Goal: Task Accomplishment & Management: Manage account settings

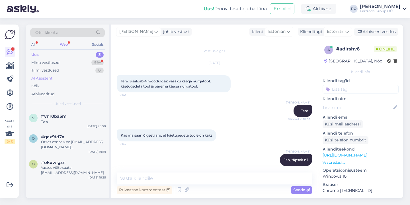
scroll to position [685, 0]
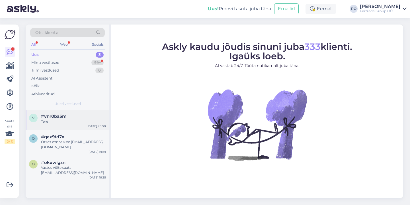
click at [51, 122] on div "Tere" at bounding box center [73, 121] width 65 height 5
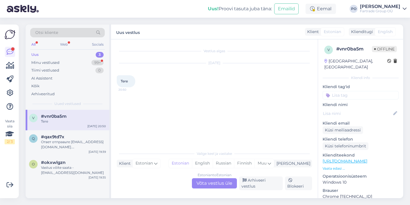
click at [203, 178] on div "Estonian to Estonian" at bounding box center [215, 174] width 34 height 5
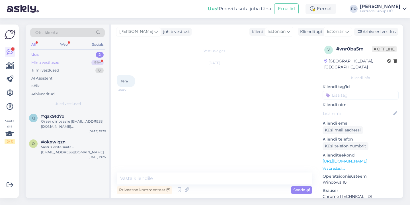
click at [54, 61] on div "Minu vestlused" at bounding box center [45, 63] width 28 height 6
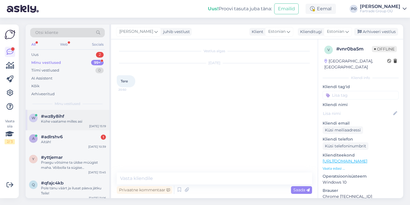
click at [74, 126] on div "w #wz8y8ihf Kohe vaatame milles asi [DATE] 15:19" at bounding box center [68, 120] width 84 height 21
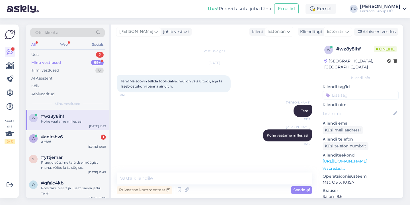
click at [332, 166] on p "Vaata edasi ..." at bounding box center [361, 168] width 76 height 5
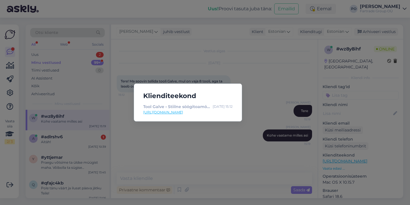
click at [200, 113] on link "[URL][DOMAIN_NAME]" at bounding box center [187, 112] width 89 height 5
click at [191, 131] on div "Klienditeekond Tool Galve • Stiilne söögitoamööbel [DATE] 15:12 [URL][DOMAIN_NA…" at bounding box center [205, 102] width 410 height 205
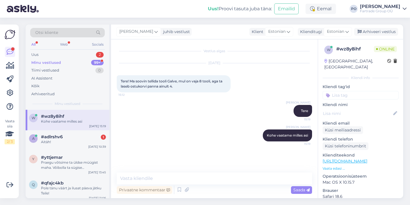
click at [177, 184] on div "Privaatne kommentaar Saada" at bounding box center [215, 189] width 196 height 11
click at [171, 180] on textarea at bounding box center [215, 178] width 196 height 12
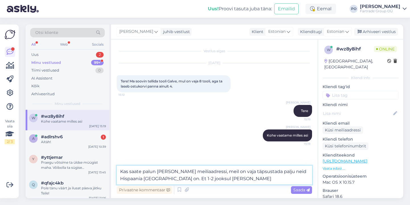
click at [238, 181] on textarea "Kas saate palun [PERSON_NAME] meiliaadressi, meil on vaja täpsustada palju neid…" at bounding box center [215, 175] width 196 height 19
click at [174, 179] on textarea "Kas saate palun [PERSON_NAME] meiliaadressi, meil on vaja täpsustada palju neid…" at bounding box center [215, 175] width 196 height 19
click at [243, 180] on textarea "Kas saate palun [PERSON_NAME] meiliaadressi, meil on vaja täpsustada palju neid…" at bounding box center [215, 175] width 196 height 19
type textarea "Kas saate palun [PERSON_NAME] meiliaadressi, meil on vaja täpsustada palju neid…"
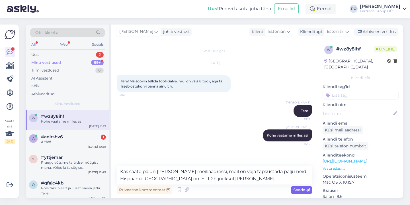
click at [298, 190] on span "Saada" at bounding box center [302, 189] width 17 height 5
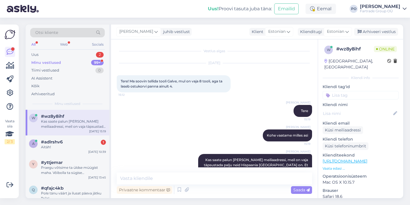
scroll to position [15, 0]
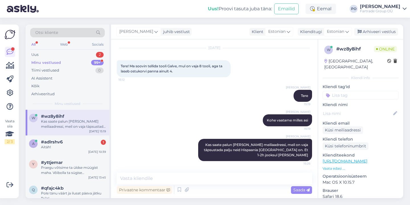
click at [331, 166] on p "Vaata edasi ..." at bounding box center [361, 168] width 76 height 5
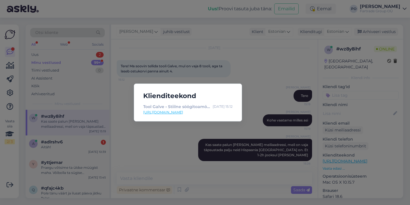
click at [274, 90] on div "Klienditeekond Tool Galve • Stiilne söögitoamööbel [DATE] 15:12 [URL][DOMAIN_NA…" at bounding box center [205, 102] width 410 height 205
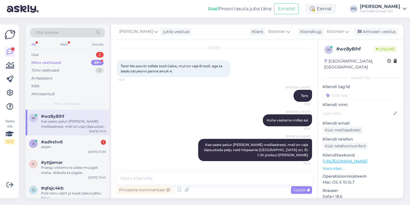
click at [83, 7] on div "Uus! Proovi tasuta [PERSON_NAME]: Emailid Eemal PO [PERSON_NAME] Fartrade Group…" at bounding box center [205, 9] width 410 height 18
click at [11, 51] on icon at bounding box center [10, 51] width 7 height 7
click at [12, 66] on icon at bounding box center [10, 65] width 8 height 7
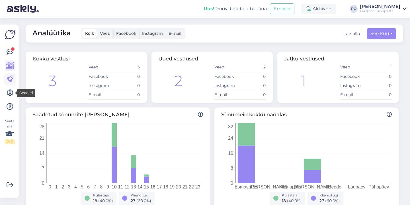
click at [11, 78] on icon at bounding box center [10, 79] width 7 height 7
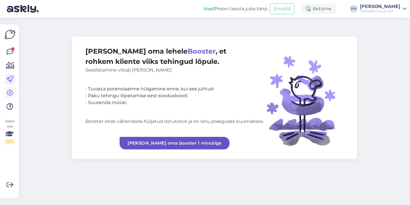
click at [11, 92] on icon at bounding box center [10, 92] width 7 height 7
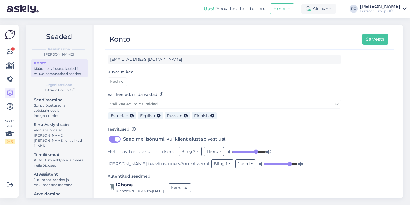
scroll to position [2, 0]
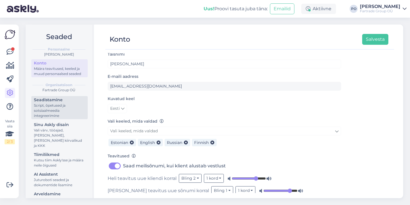
click at [65, 112] on div "Script, õpetused ja sotsiaalmeedia integreerimine" at bounding box center [59, 110] width 51 height 15
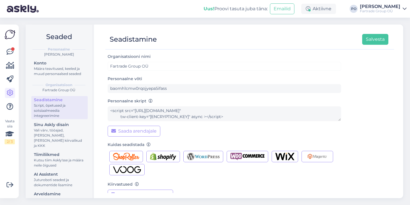
scroll to position [60, 0]
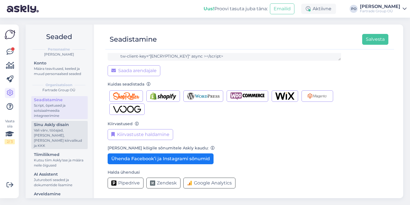
click at [60, 134] on div "Vali värv, tööajad, [PERSON_NAME], [PERSON_NAME] kiirvalikud ja KKK" at bounding box center [59, 138] width 51 height 21
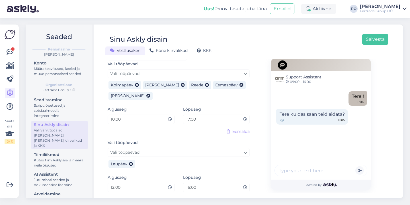
scroll to position [355, 0]
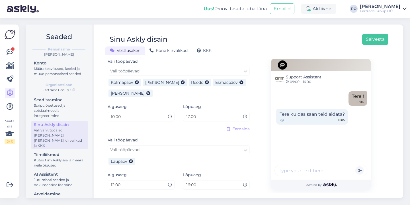
click at [222, 117] on input "17:00" at bounding box center [215, 116] width 58 height 7
drag, startPoint x: 189, startPoint y: 117, endPoint x: 181, endPoint y: 116, distance: 8.1
click at [181, 116] on div "Lõpuaeg 17:00" at bounding box center [217, 114] width 76 height 23
type input "20:00"
click at [382, 39] on button "Salvesta" at bounding box center [376, 39] width 26 height 11
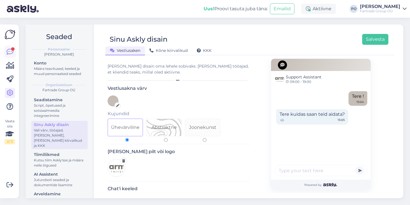
click at [7, 53] on icon at bounding box center [10, 51] width 7 height 7
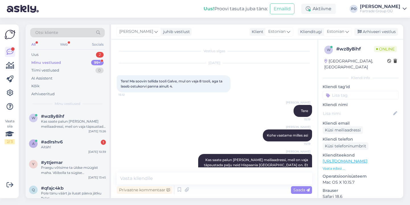
scroll to position [15, 0]
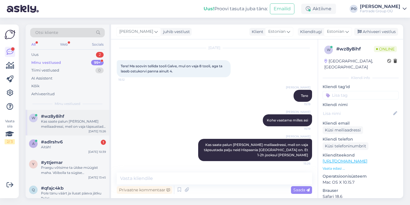
click at [89, 123] on div "Kas saate palun [PERSON_NAME] meiliaadressi, meil on vaja täpsustada palju neid…" at bounding box center [73, 124] width 65 height 10
click at [339, 166] on p "Vaata edasi ..." at bounding box center [361, 168] width 76 height 5
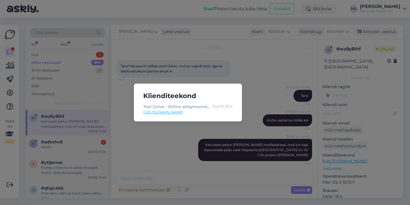
click at [257, 95] on div "Klienditeekond Tool Galve • Stiilne söögitoamööbel [DATE] 15:12 [URL][DOMAIN_NA…" at bounding box center [205, 102] width 410 height 205
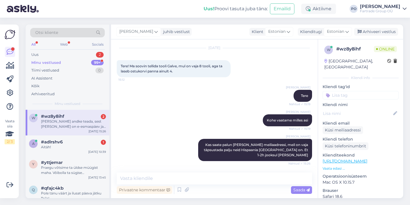
scroll to position [69, 0]
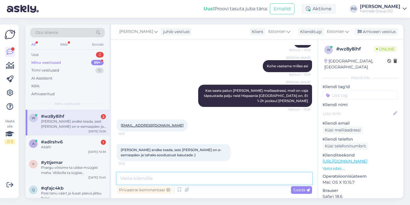
click at [170, 176] on textarea at bounding box center [215, 178] width 196 height 12
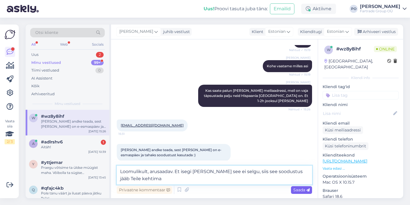
type textarea "Loomulikult, arusaadav. Et isegi [PERSON_NAME] see ei selgu, siis see soodustus…"
click at [299, 191] on span "Saada" at bounding box center [302, 189] width 17 height 5
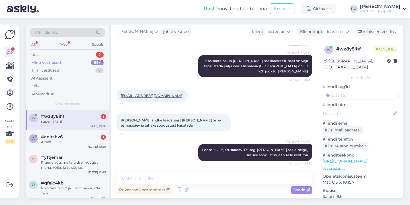
scroll to position [123, 0]
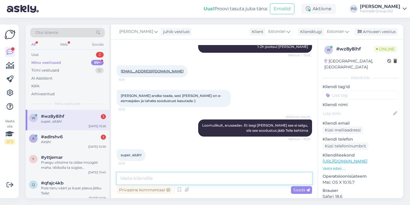
click at [172, 178] on textarea at bounding box center [215, 178] width 196 height 12
click at [92, 138] on div "#adlrshv6 1" at bounding box center [73, 136] width 65 height 5
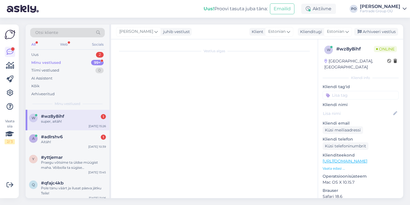
scroll to position [685, 0]
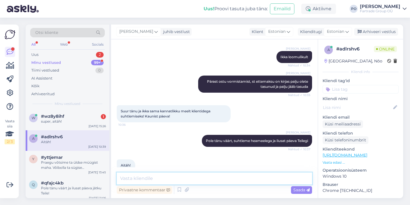
click at [158, 181] on textarea at bounding box center [215, 178] width 196 height 12
click at [83, 122] on div "super, aitäh!" at bounding box center [73, 121] width 65 height 5
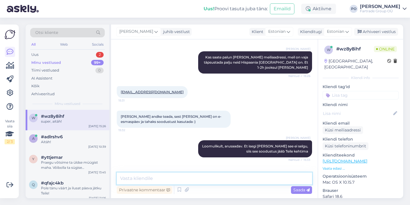
click at [166, 180] on textarea at bounding box center [215, 178] width 196 height 12
